Goal: Book appointment/travel/reservation

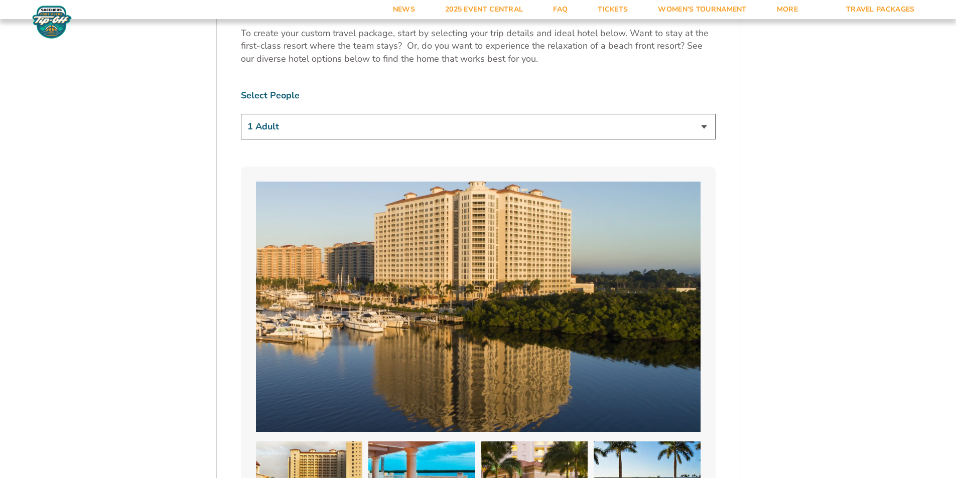
scroll to position [677, 0]
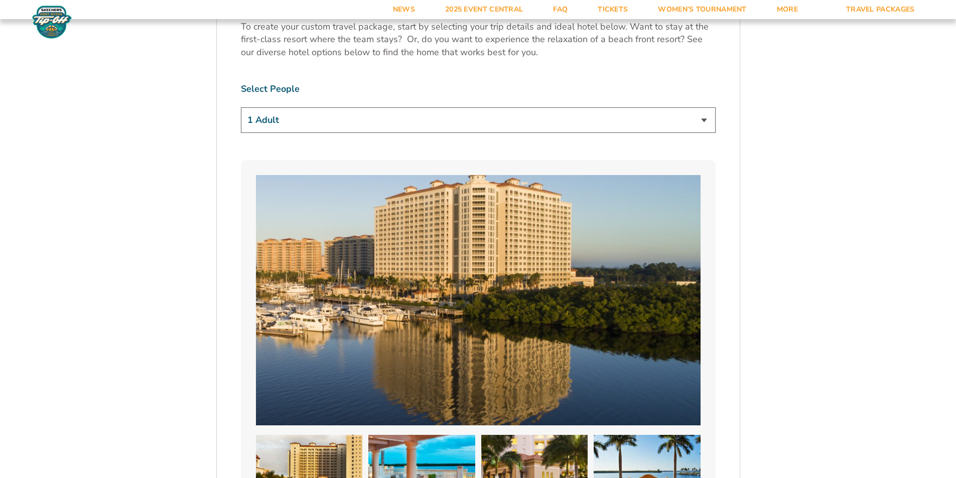
click at [652, 125] on select "1 Adult 2 Adults 3 Adults 4 Adults 2 Adults + 1 Child 2 Adults + 2 Children 2 A…" at bounding box center [478, 120] width 475 height 26
select select "4 Adults"
click at [241, 107] on select "1 Adult 2 Adults 3 Adults 4 Adults 2 Adults + 1 Child 2 Adults + 2 Children 2 A…" at bounding box center [478, 120] width 475 height 26
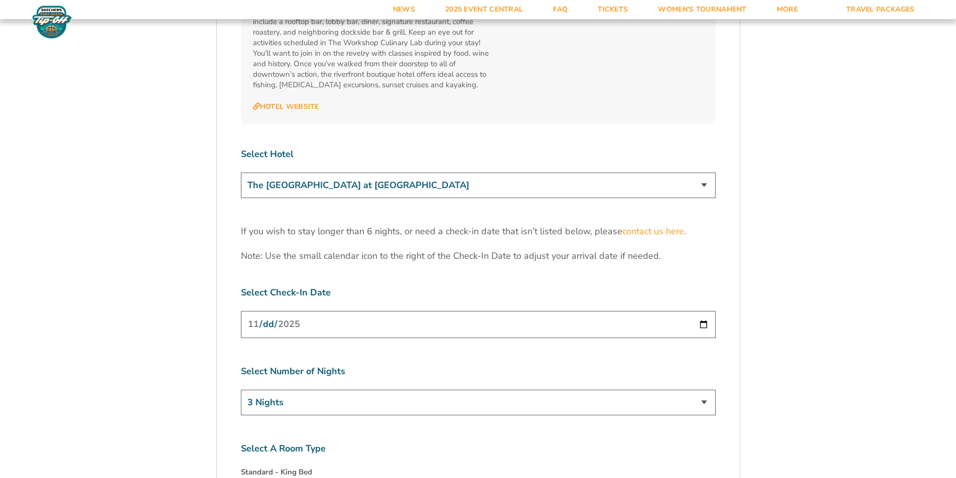
scroll to position [3047, 0]
click at [687, 173] on select "The [GEOGRAPHIC_DATA] at [GEOGRAPHIC_DATA] [GEOGRAPHIC_DATA] [GEOGRAPHIC_DATA],…" at bounding box center [478, 186] width 475 height 26
select select "18478"
click at [241, 173] on select "The [GEOGRAPHIC_DATA] at [GEOGRAPHIC_DATA] [GEOGRAPHIC_DATA] [GEOGRAPHIC_DATA],…" at bounding box center [478, 186] width 475 height 26
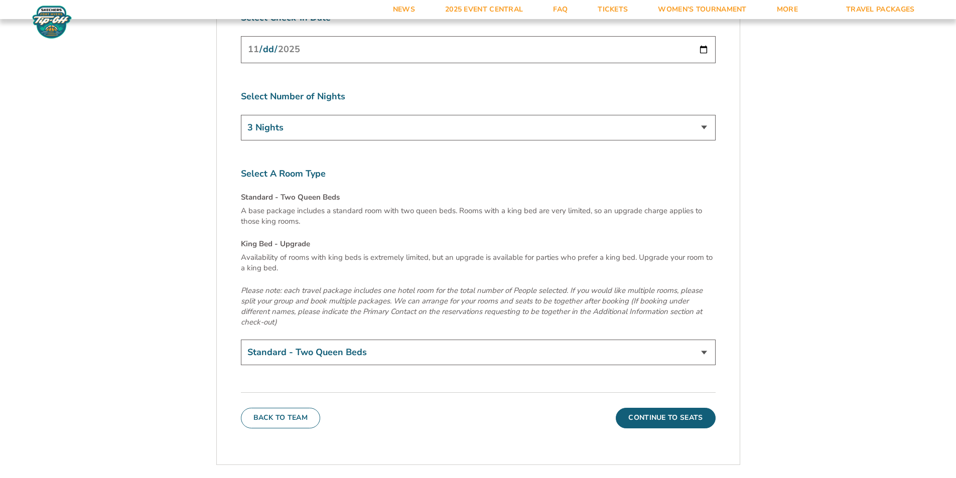
scroll to position [3323, 0]
click at [672, 339] on select "Standard - Two Queen Beds King Bed - Upgrade (+$15 per night)" at bounding box center [478, 352] width 475 height 26
click at [671, 339] on select "Standard - Two Queen Beds King Bed - Upgrade (+$15 per night)" at bounding box center [478, 352] width 475 height 26
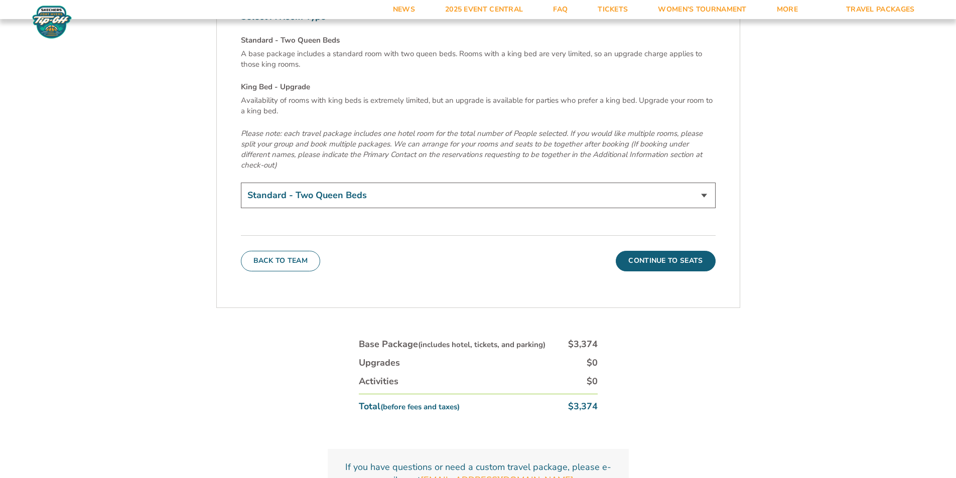
scroll to position [3486, 0]
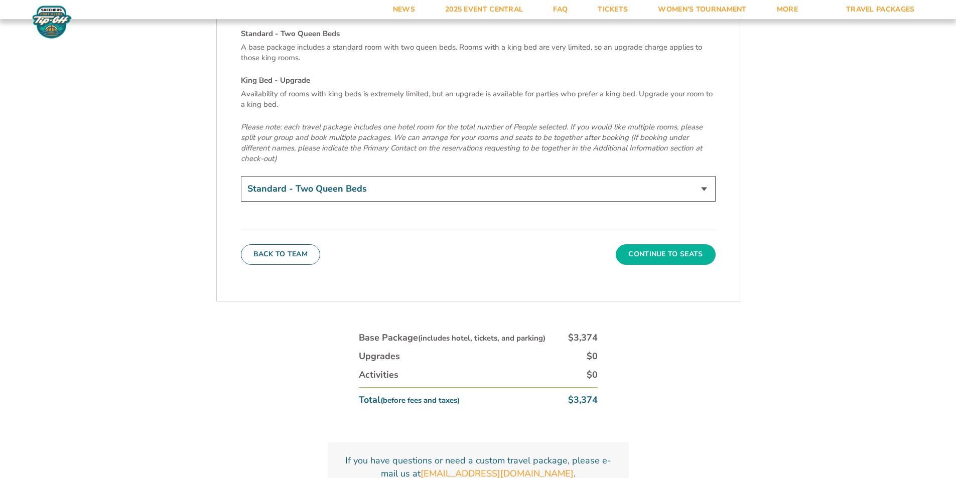
click at [686, 244] on button "Continue To Seats" at bounding box center [664, 254] width 99 height 20
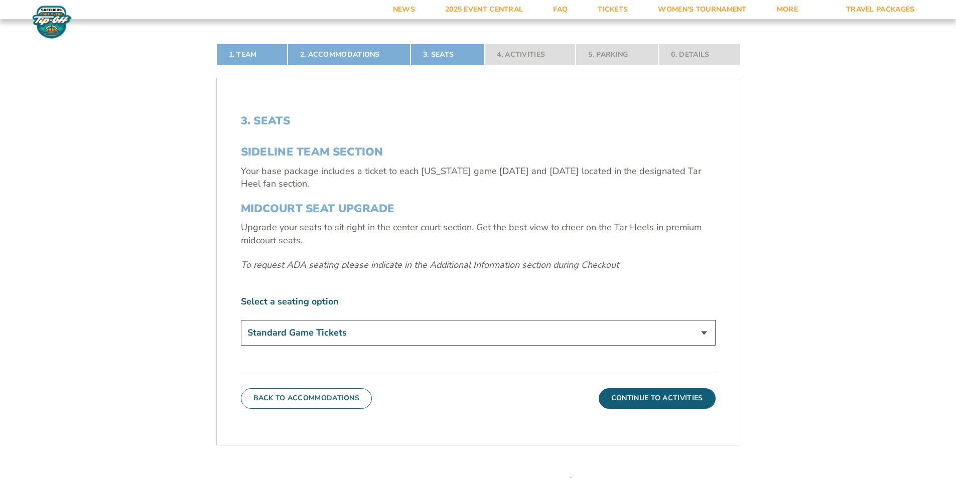
scroll to position [327, 0]
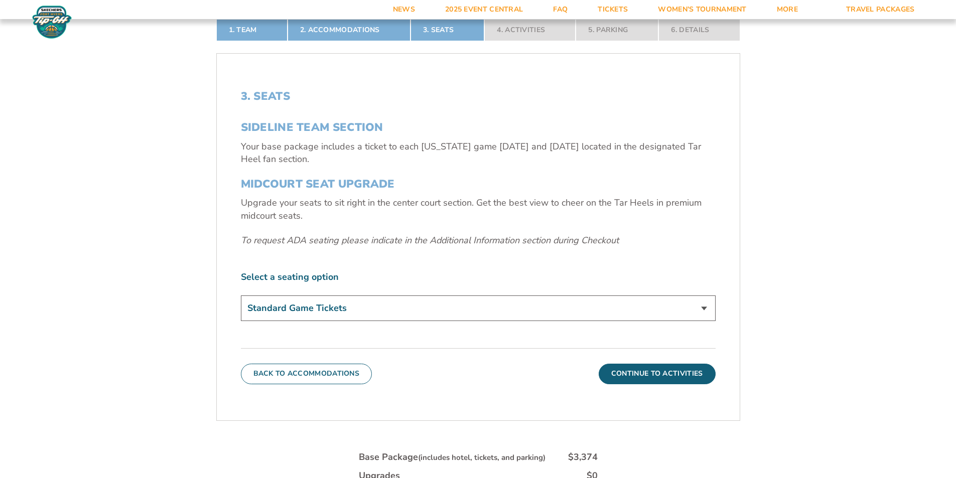
click at [662, 303] on select "Standard Game Tickets Midcourt Seat Upgrade (+$140 per person)" at bounding box center [478, 308] width 475 height 26
select select "Midcourt Seat Upgrade"
click at [241, 295] on select "Standard Game Tickets Midcourt Seat Upgrade (+$140 per person)" at bounding box center [478, 308] width 475 height 26
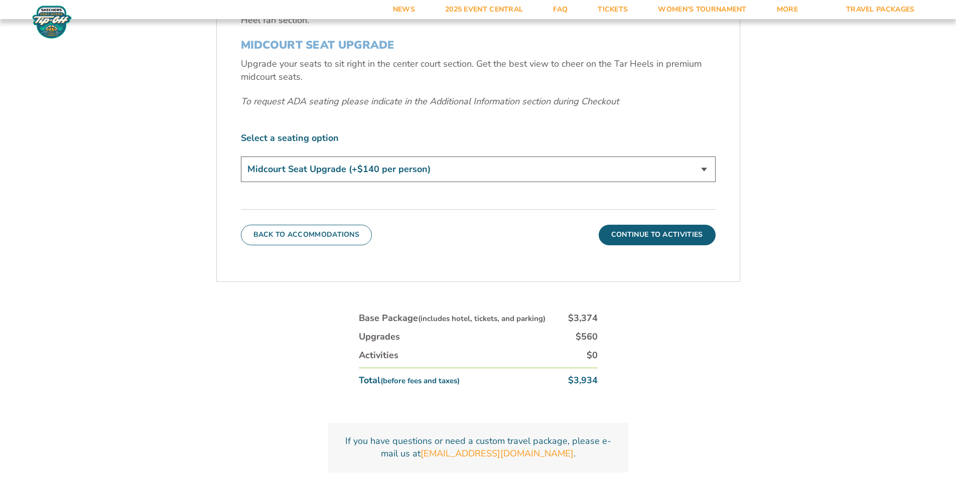
scroll to position [464, 0]
click at [299, 138] on label "Select a seating option" at bounding box center [478, 139] width 475 height 13
click at [619, 246] on button "Continue To Activities" at bounding box center [656, 236] width 117 height 20
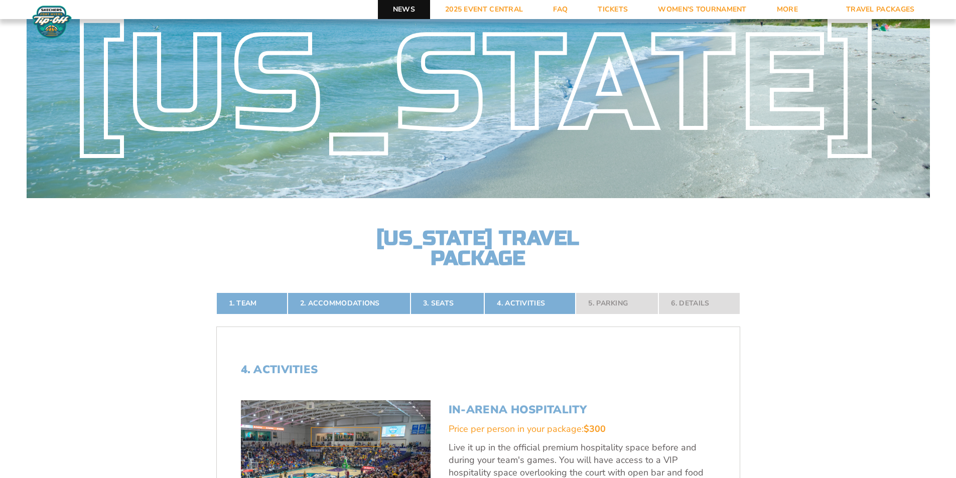
scroll to position [51, 0]
